Goal: Transaction & Acquisition: Purchase product/service

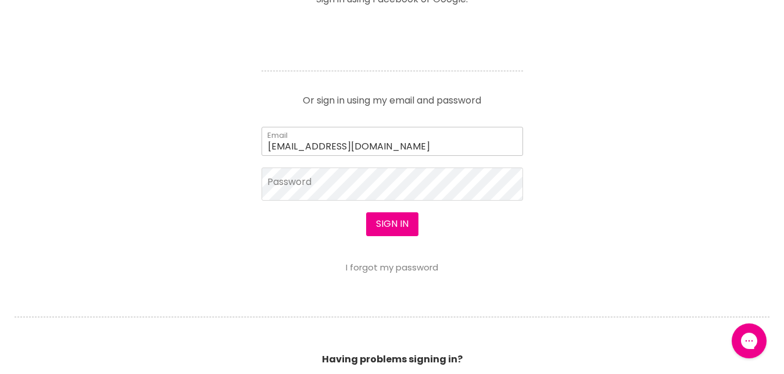
type input "johnrosey@skymesh.com.au"
click at [366, 212] on button "Sign in" at bounding box center [392, 223] width 52 height 23
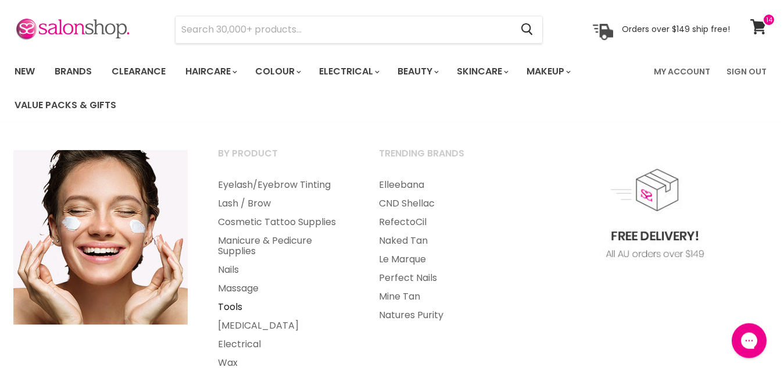
scroll to position [59, 0]
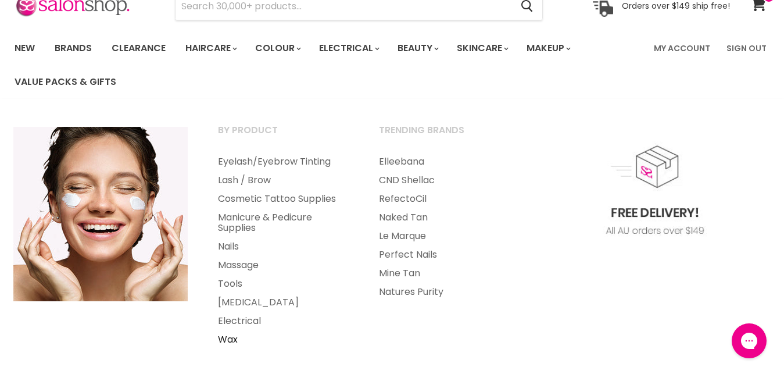
click at [231, 342] on link "Wax" at bounding box center [282, 339] width 159 height 19
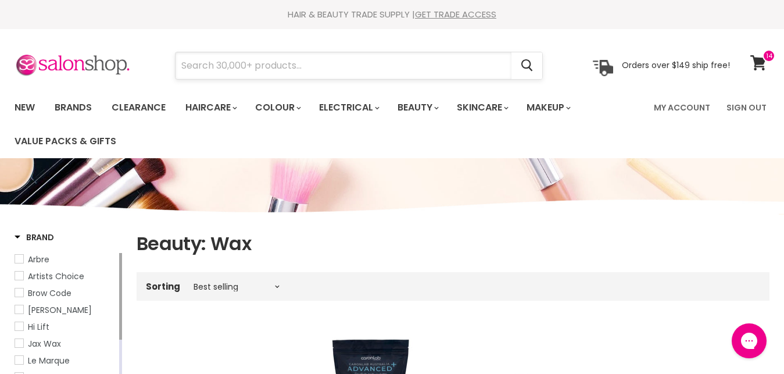
click at [269, 66] on input "Search" at bounding box center [343, 65] width 336 height 27
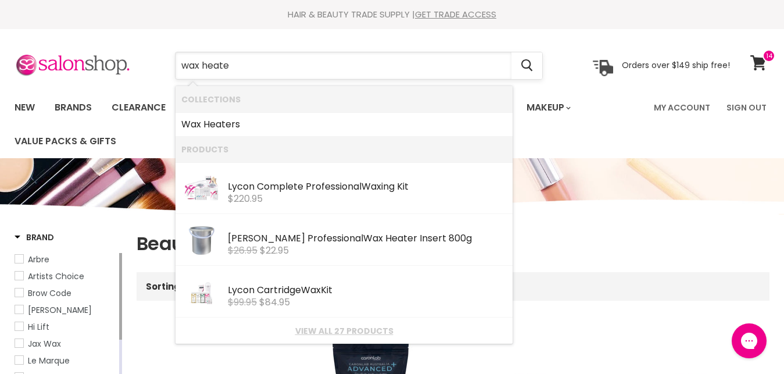
type input "wax heater"
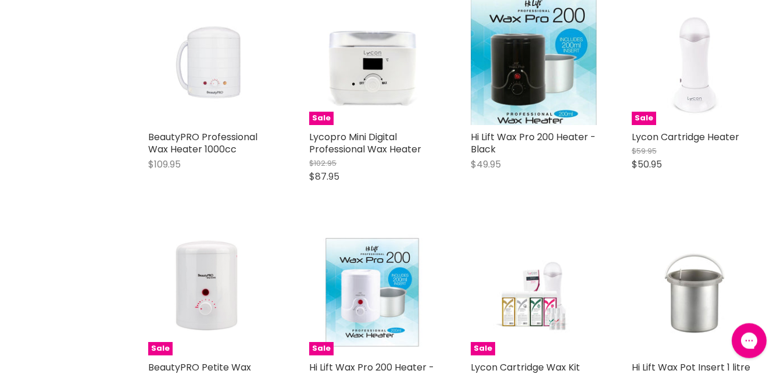
scroll to position [828, 0]
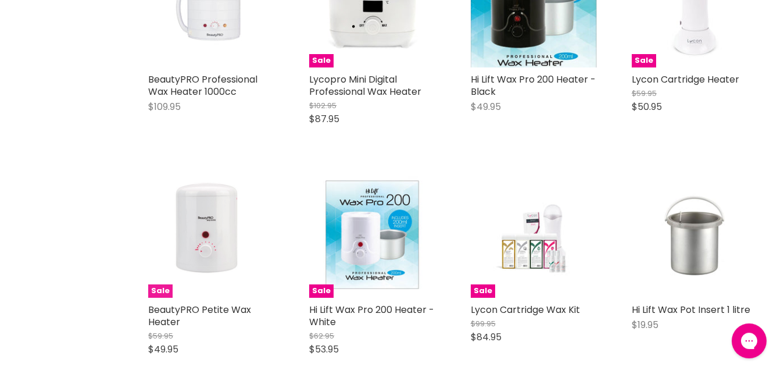
click at [209, 243] on img "Main content" at bounding box center [211, 234] width 109 height 126
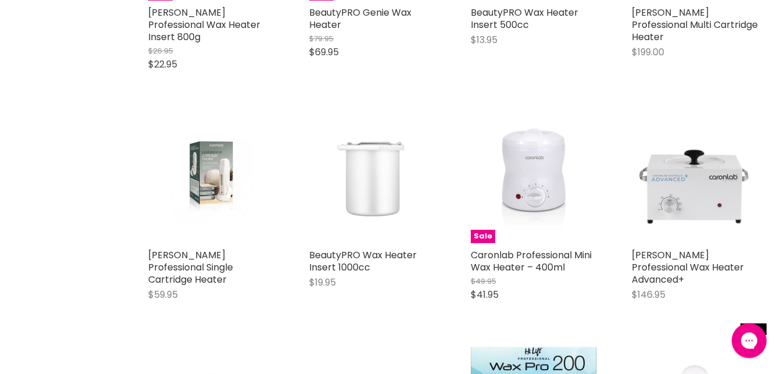
scroll to position [400, 0]
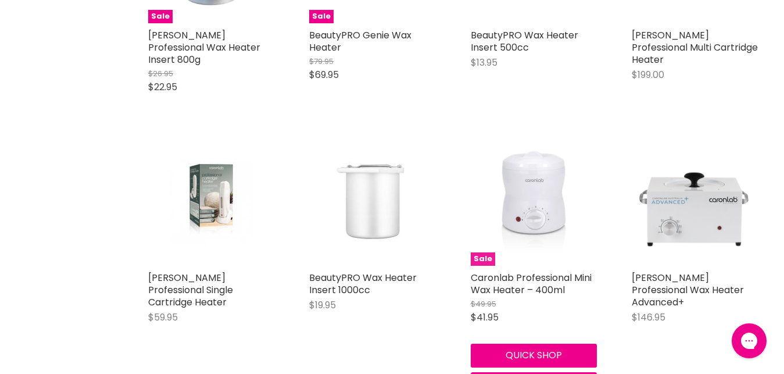
click at [543, 171] on img "Main content" at bounding box center [533, 202] width 103 height 126
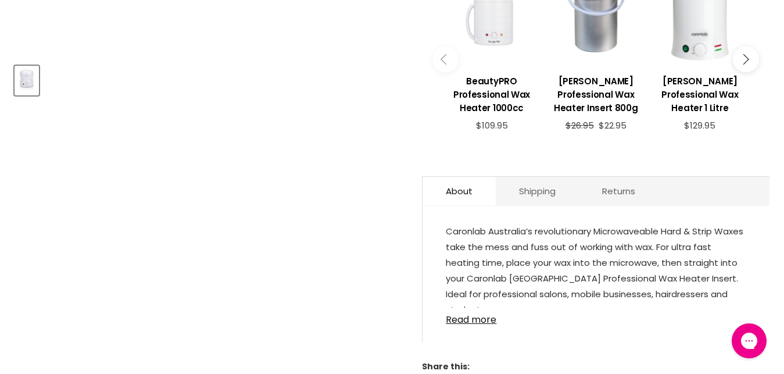
scroll to position [512, 0]
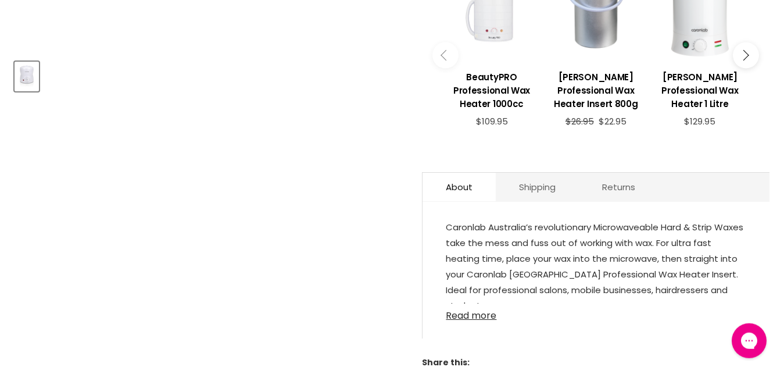
click at [474, 320] on link "Read more" at bounding box center [596, 311] width 300 height 17
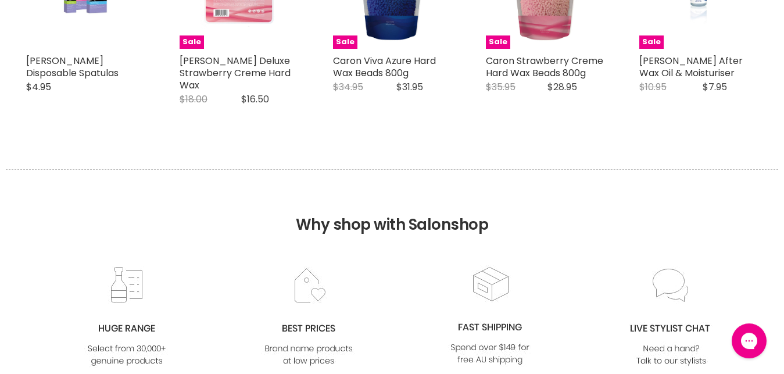
scroll to position [798, 0]
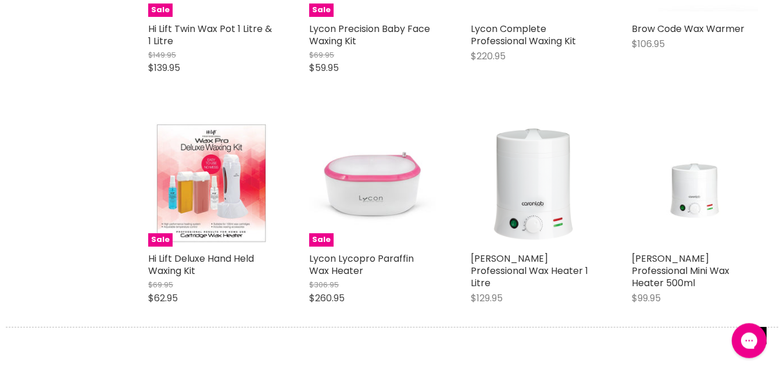
scroll to position [1347, 0]
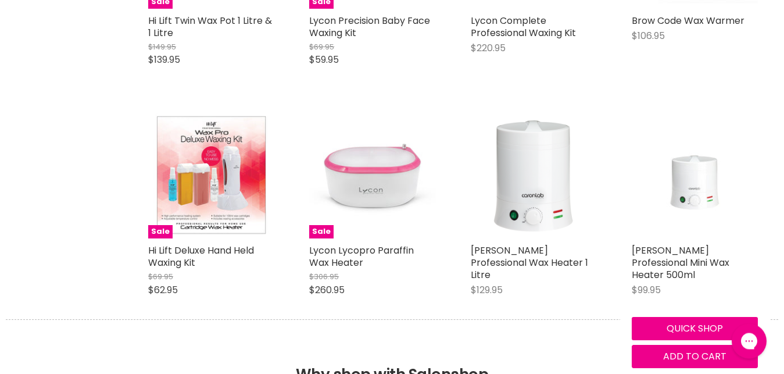
click at [702, 169] on img "Main content" at bounding box center [694, 175] width 84 height 126
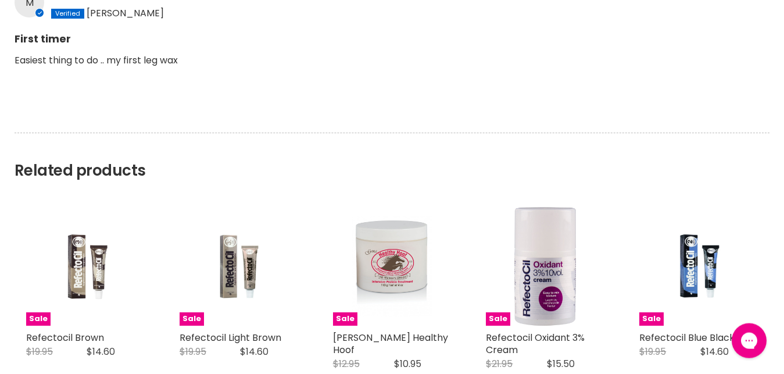
scroll to position [1070, 0]
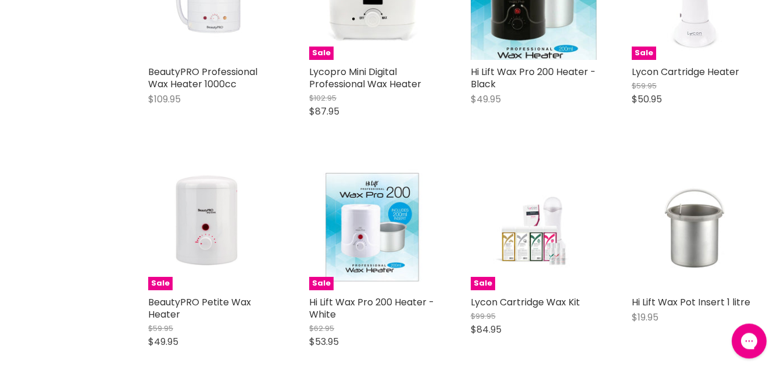
scroll to position [846, 0]
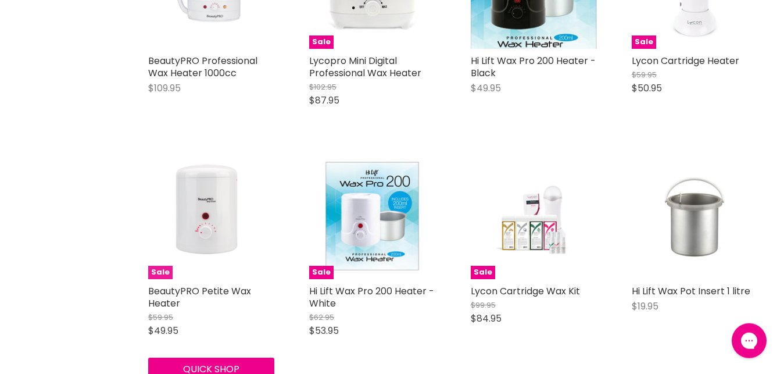
click at [192, 214] on img "Main content" at bounding box center [211, 216] width 109 height 126
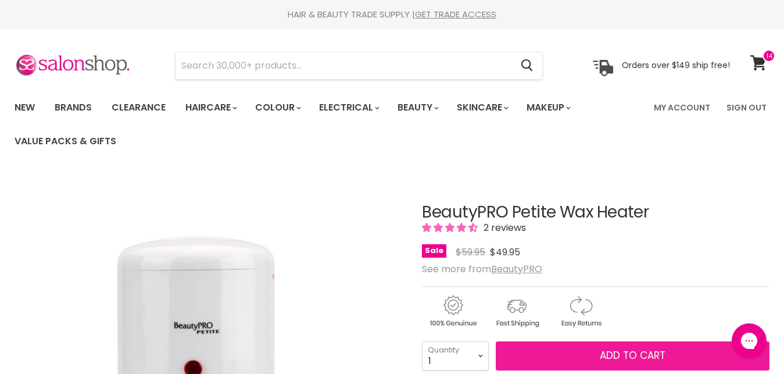
click at [640, 356] on span "Add to cart" at bounding box center [633, 355] width 66 height 14
click at [629, 358] on span "Add to cart" at bounding box center [633, 355] width 66 height 14
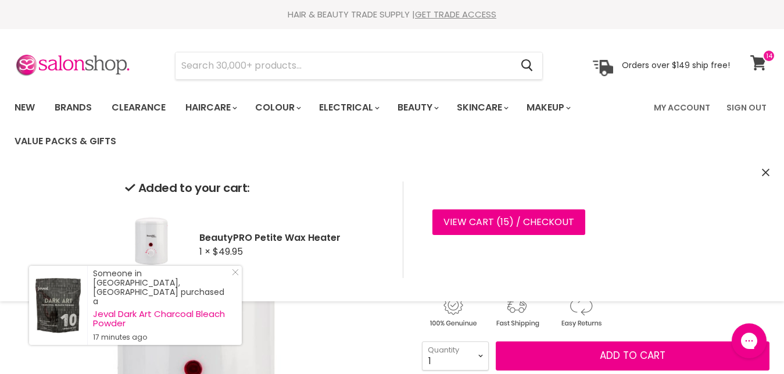
click at [760, 63] on icon at bounding box center [758, 62] width 16 height 15
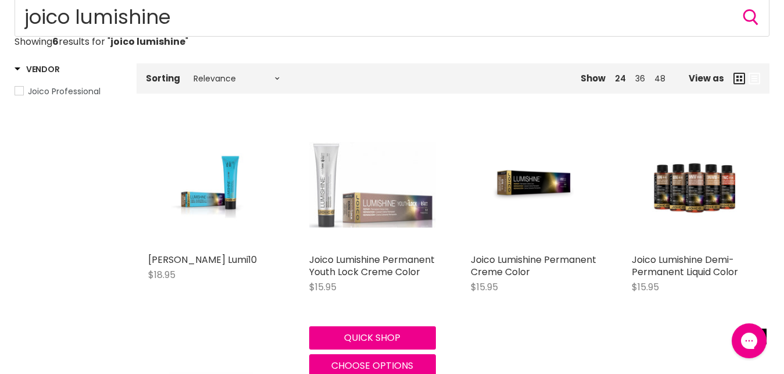
click at [355, 210] on img "Main content" at bounding box center [372, 184] width 126 height 85
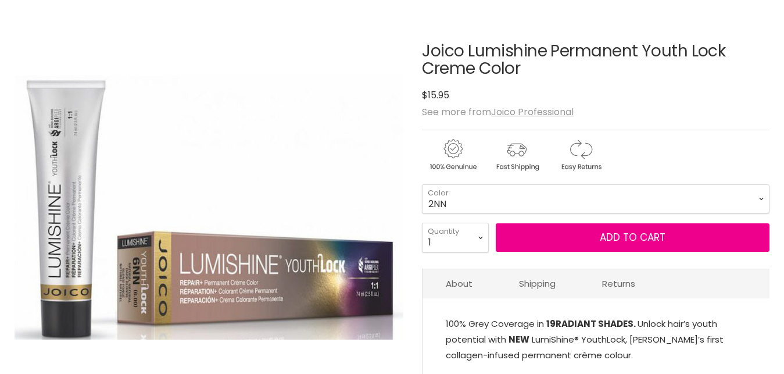
scroll to position [192, 0]
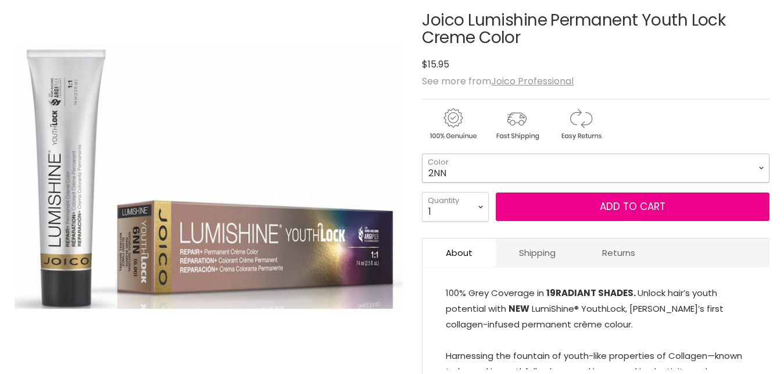
click at [422, 153] on select "2NN 3NNA 4NN 4NNG 5NN 5NNG 5NNA 6NN 6NNG 6NNA 7NN 7NNG 7NNA 8NN 8NNG" at bounding box center [595, 167] width 347 height 29
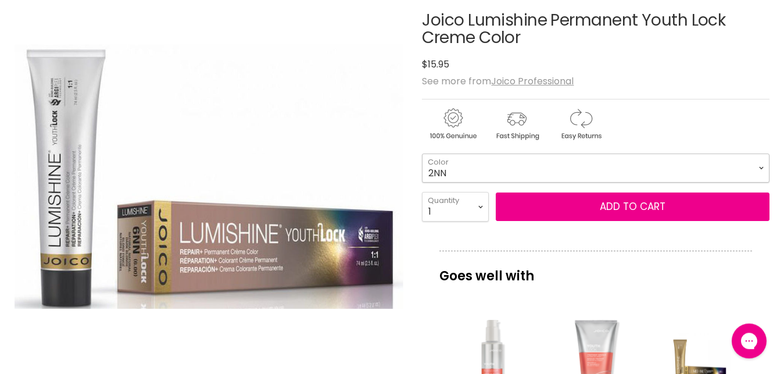
scroll to position [0, 0]
click option "8NN" at bounding box center [0, 0] width 0 height 0
select select "8NN"
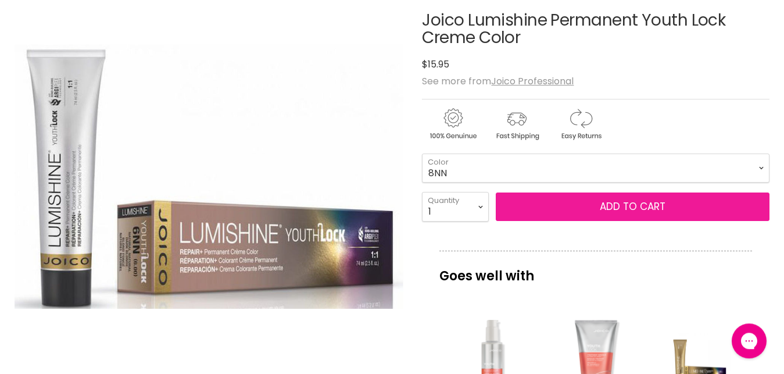
click at [614, 210] on button "Add to cart" at bounding box center [633, 206] width 274 height 29
click at [626, 207] on button "Add to cart" at bounding box center [633, 206] width 274 height 29
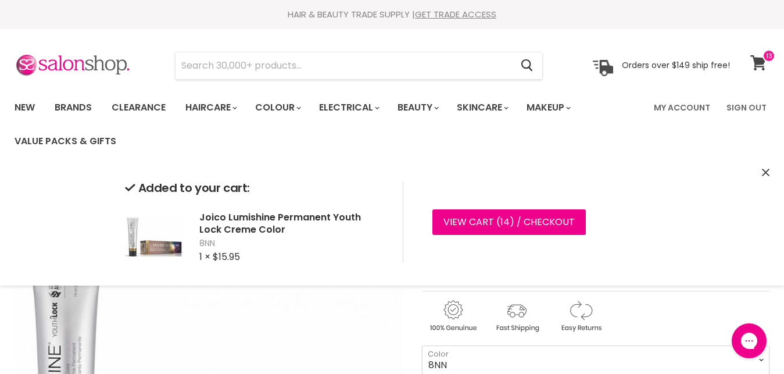
click at [758, 62] on icon at bounding box center [758, 62] width 16 height 15
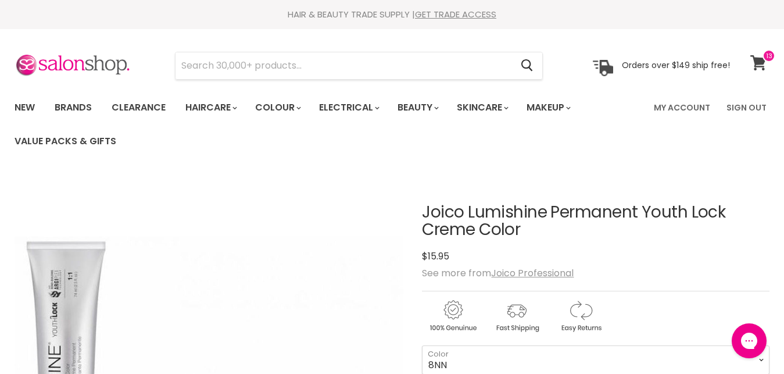
scroll to position [213, 0]
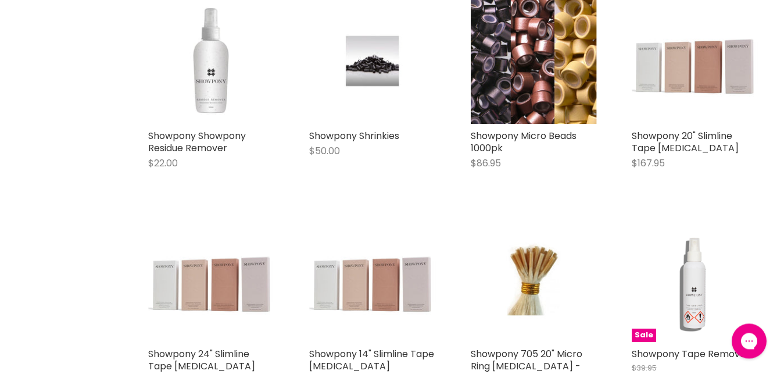
scroll to position [871, 0]
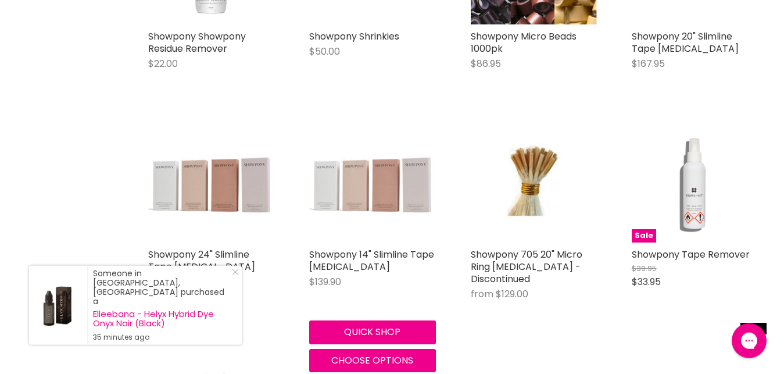
click at [364, 192] on img "Main content" at bounding box center [372, 179] width 126 height 126
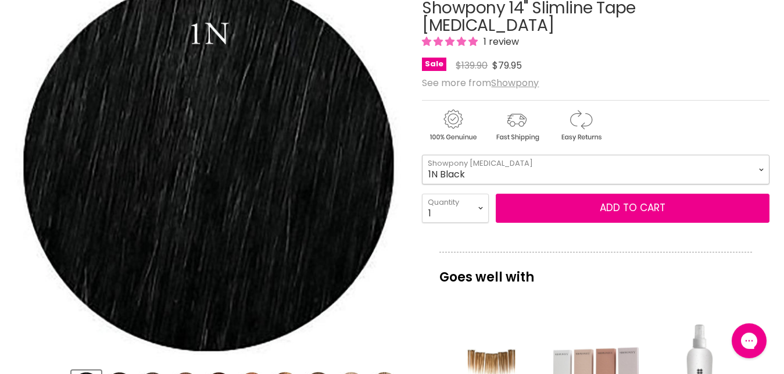
scroll to position [260, 0]
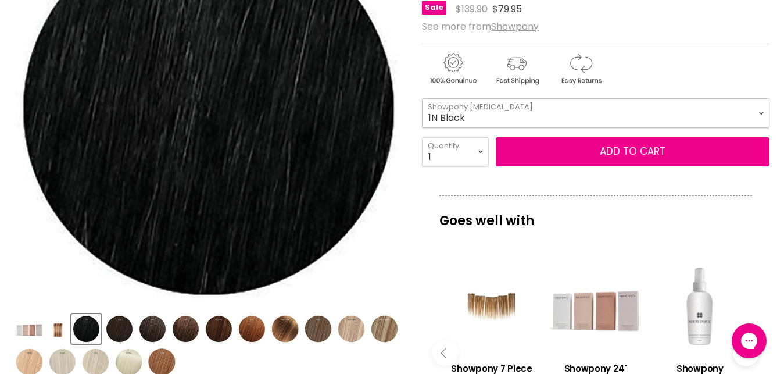
click at [422, 98] on select "1N Black 3N Black Brown 4N Midnight Brown 5G Brown 6G Chestnut 6G-8G Mid Brown …" at bounding box center [595, 112] width 347 height 29
click at [166, 350] on img "Product thumbnails" at bounding box center [161, 361] width 27 height 27
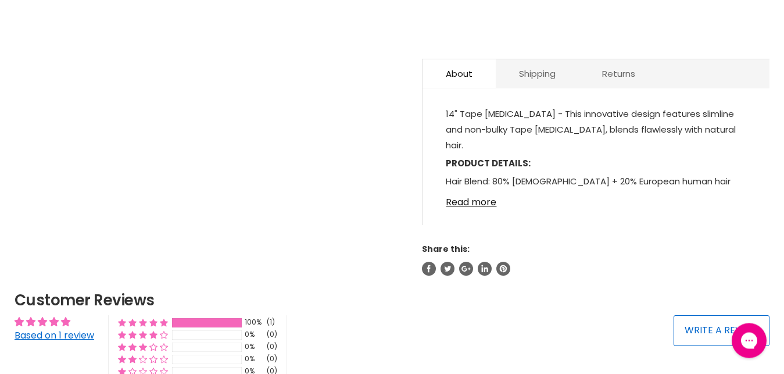
scroll to position [0, 0]
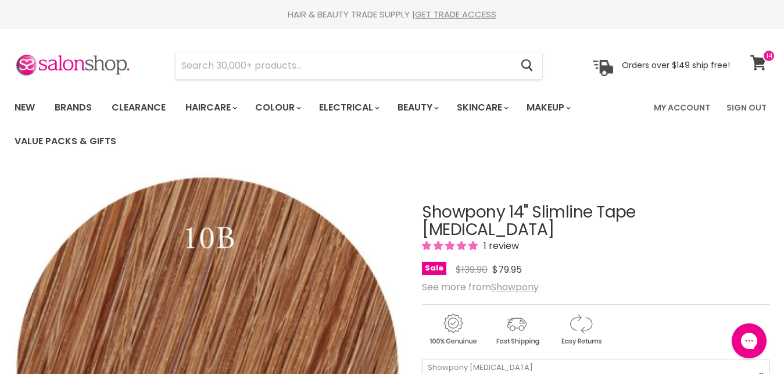
click at [756, 63] on icon at bounding box center [758, 62] width 16 height 15
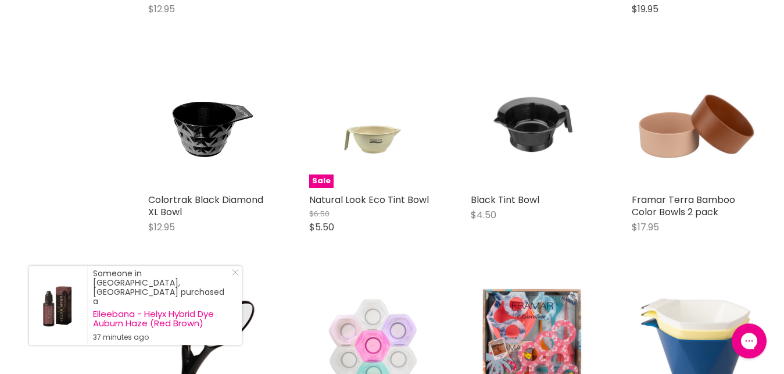
scroll to position [921, 0]
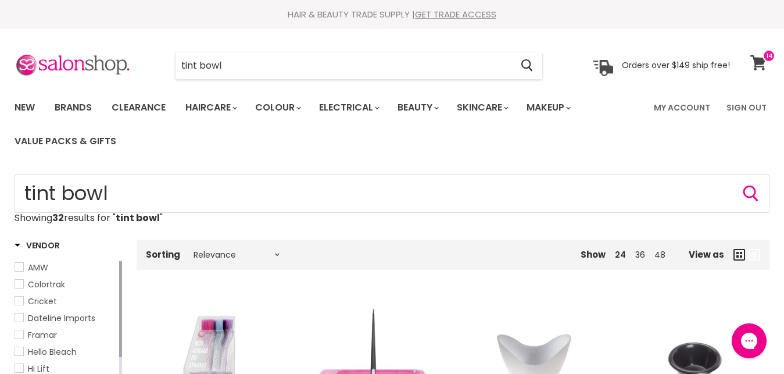
click at [759, 62] on icon at bounding box center [758, 62] width 16 height 15
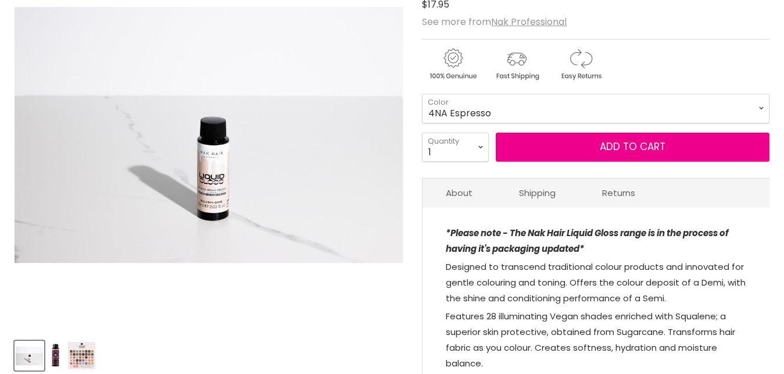
scroll to position [330, 0]
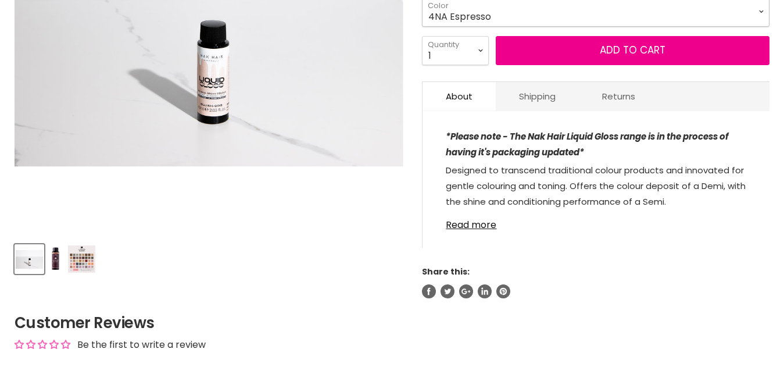
click at [422, 0] on select "4NA Espresso 5M [PERSON_NAME] 5NA Mocha 6AA Graphite 6CH Truffle 6N Coco 6NA Wo…" at bounding box center [595, 11] width 347 height 29
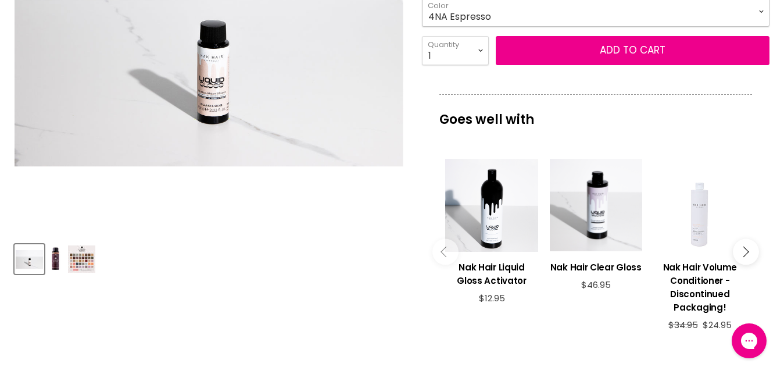
scroll to position [0, 0]
click option "8N Eucalypt" at bounding box center [0, 0] width 0 height 0
select select "8N Eucalypt"
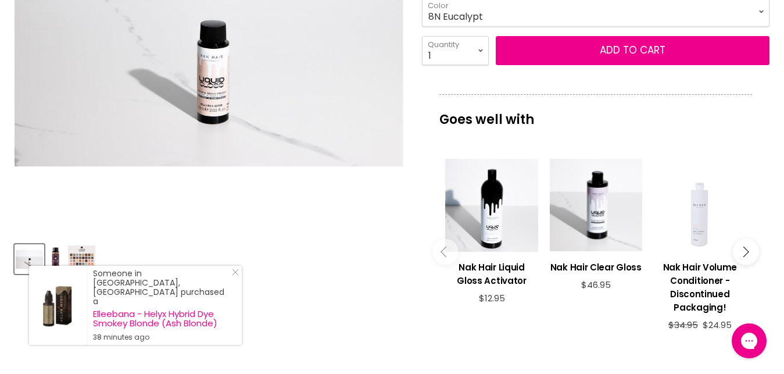
click at [79, 263] on img "Product thumbnails" at bounding box center [81, 258] width 27 height 27
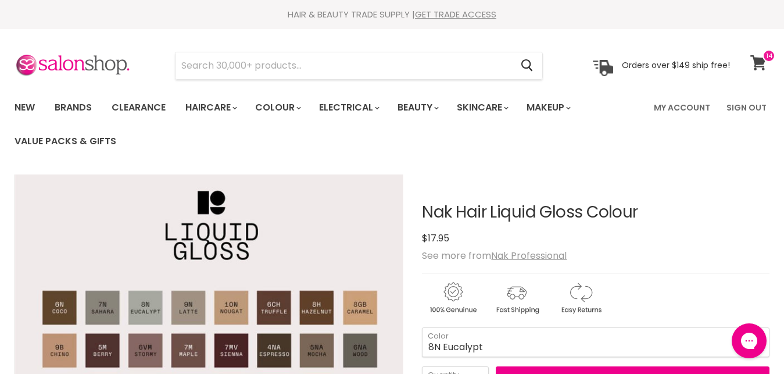
click at [764, 63] on icon at bounding box center [758, 62] width 16 height 15
